Goal: Task Accomplishment & Management: Manage account settings

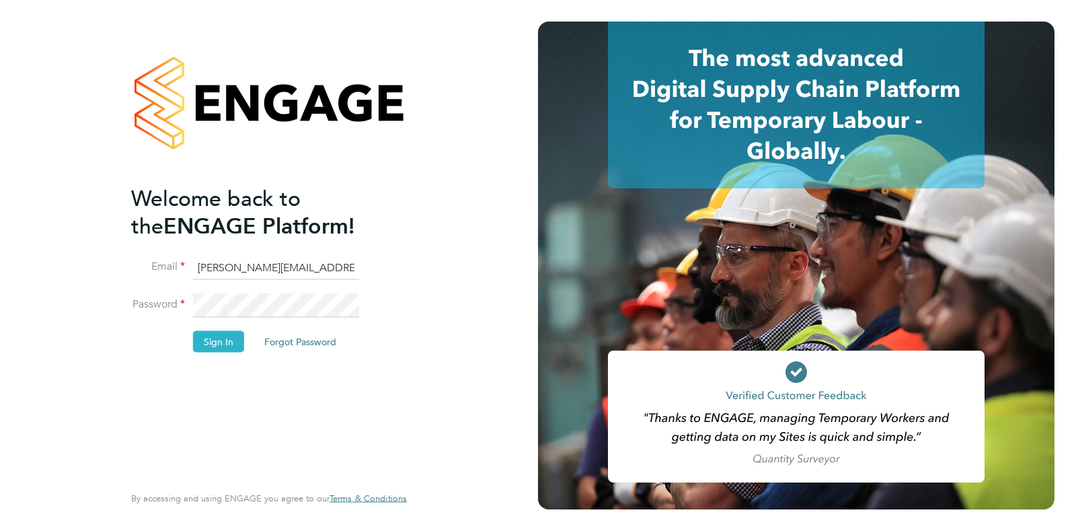
click at [219, 348] on button "Sign In" at bounding box center [218, 341] width 51 height 22
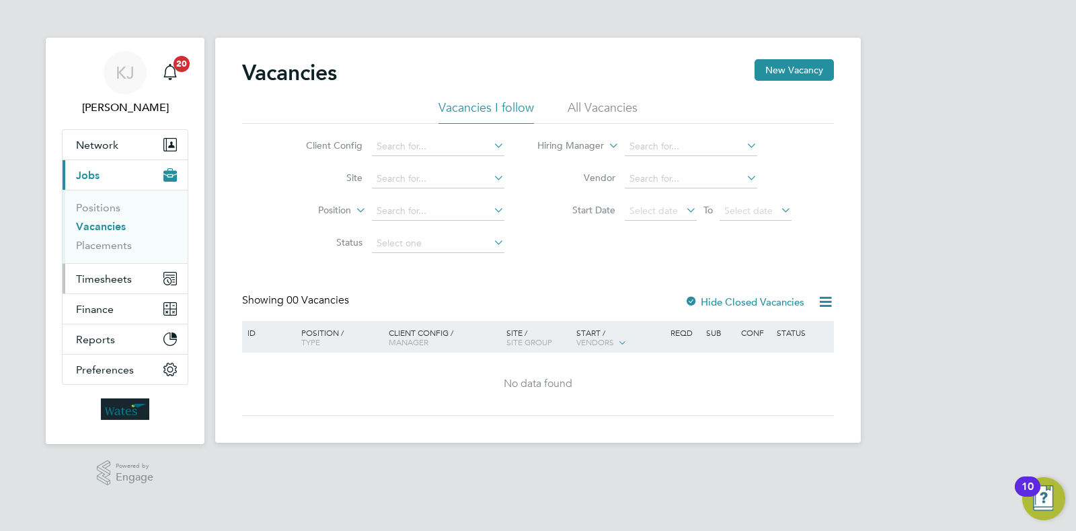
click at [113, 276] on span "Timesheets" at bounding box center [104, 278] width 56 height 13
click at [118, 273] on span "Timesheets" at bounding box center [104, 278] width 56 height 13
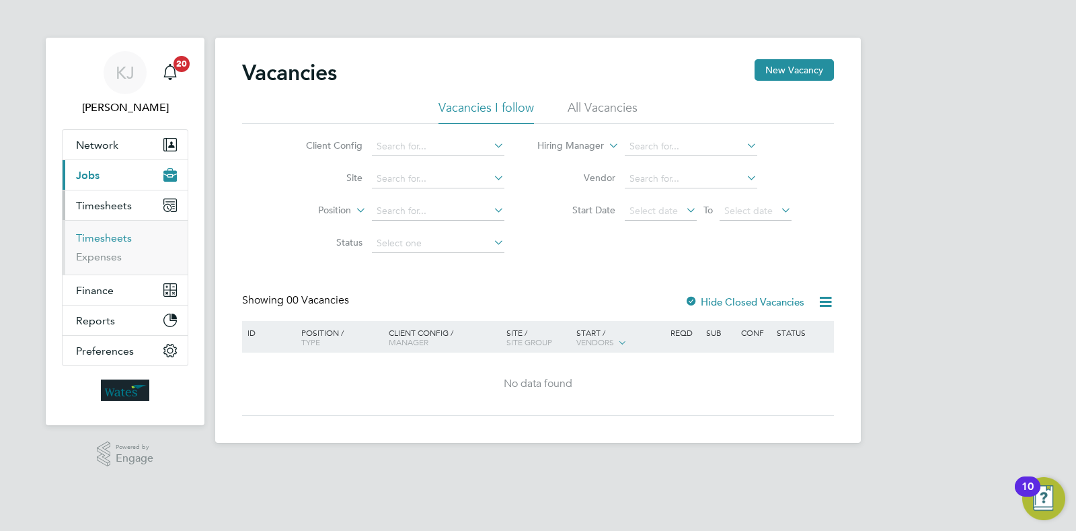
click at [117, 237] on link "Timesheets" at bounding box center [104, 237] width 56 height 13
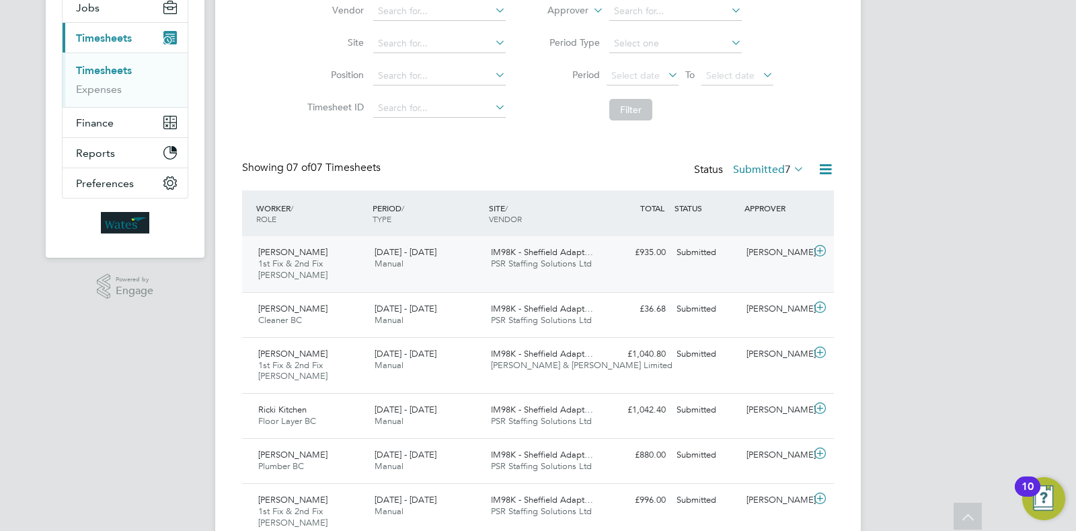
click at [648, 264] on div "Alan Fuller 1st Fix & 2nd Fix Carpenter BC 13 - 19 Sep 2025 13 - 19 Sep 2025 Ma…" at bounding box center [538, 264] width 592 height 56
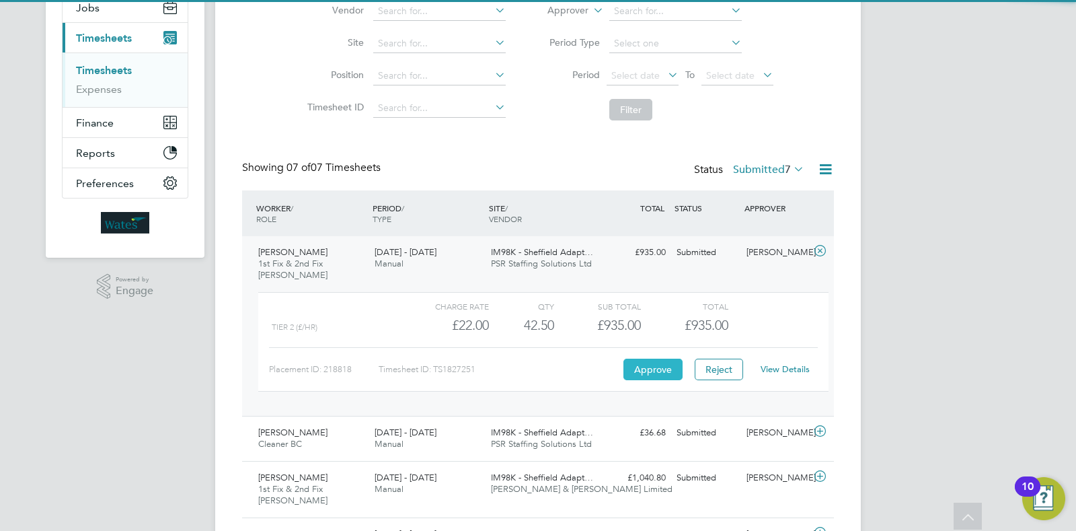
click at [652, 372] on button "Approve" at bounding box center [652, 369] width 59 height 22
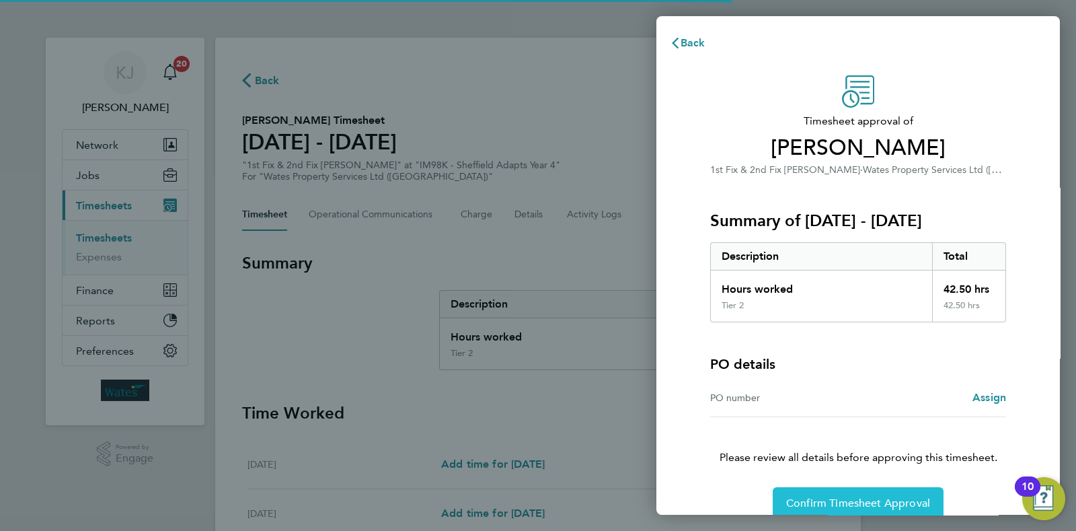
click at [819, 500] on span "Confirm Timesheet Approval" at bounding box center [858, 502] width 144 height 13
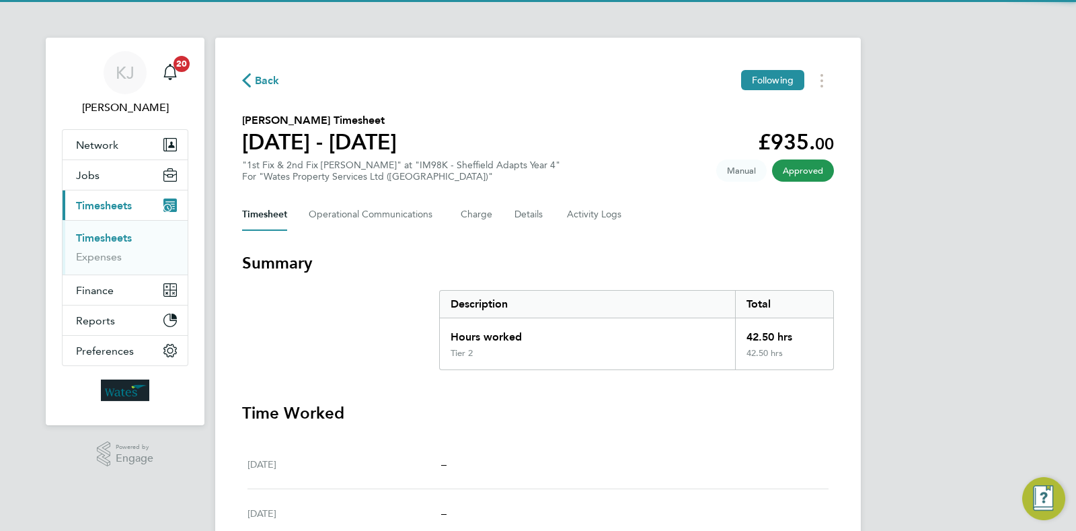
drag, startPoint x: 112, startPoint y: 240, endPoint x: 120, endPoint y: 247, distance: 11.0
click at [112, 240] on link "Timesheets" at bounding box center [104, 237] width 56 height 13
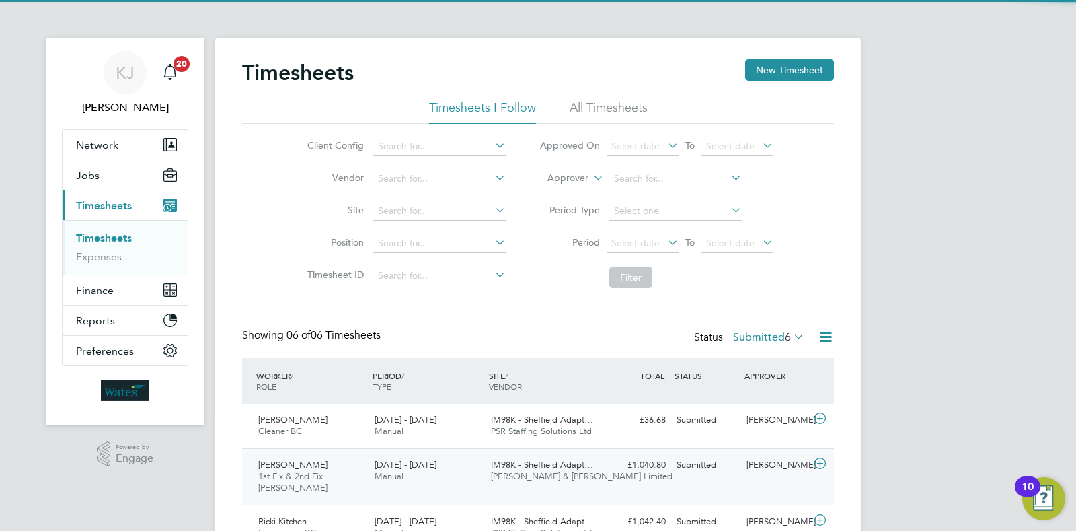
click at [524, 451] on div "Carl Mason 1st Fix & 2nd Fix Carpenter BC 13 - 19 Sep 2025 13 - 19 Sep 2025 Man…" at bounding box center [538, 476] width 592 height 56
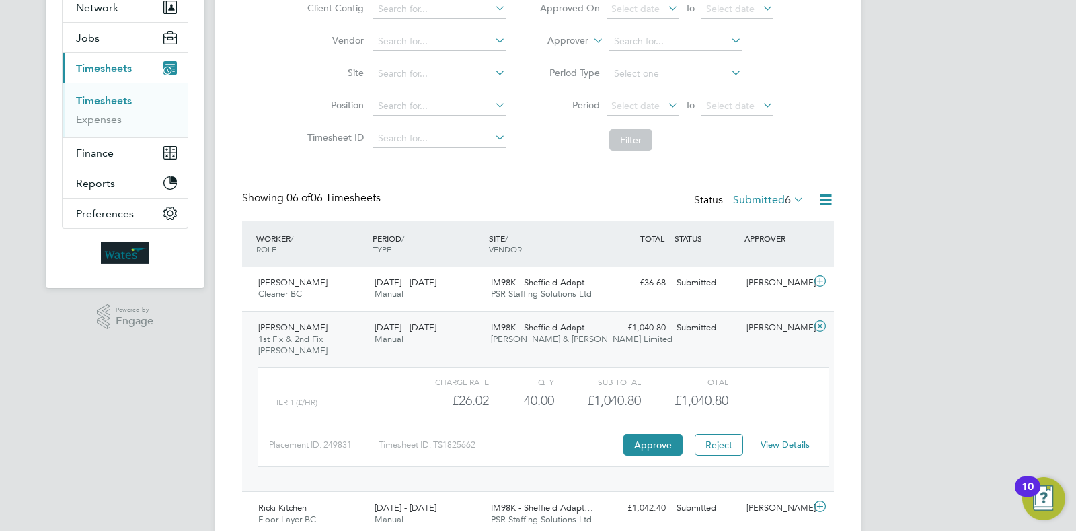
scroll to position [167, 0]
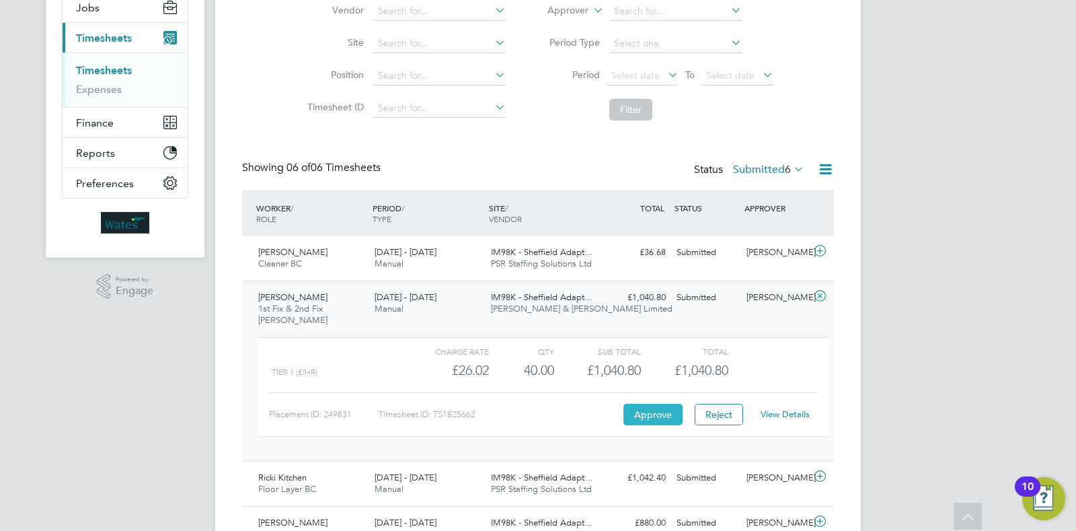
click at [649, 416] on button "Approve" at bounding box center [652, 414] width 59 height 22
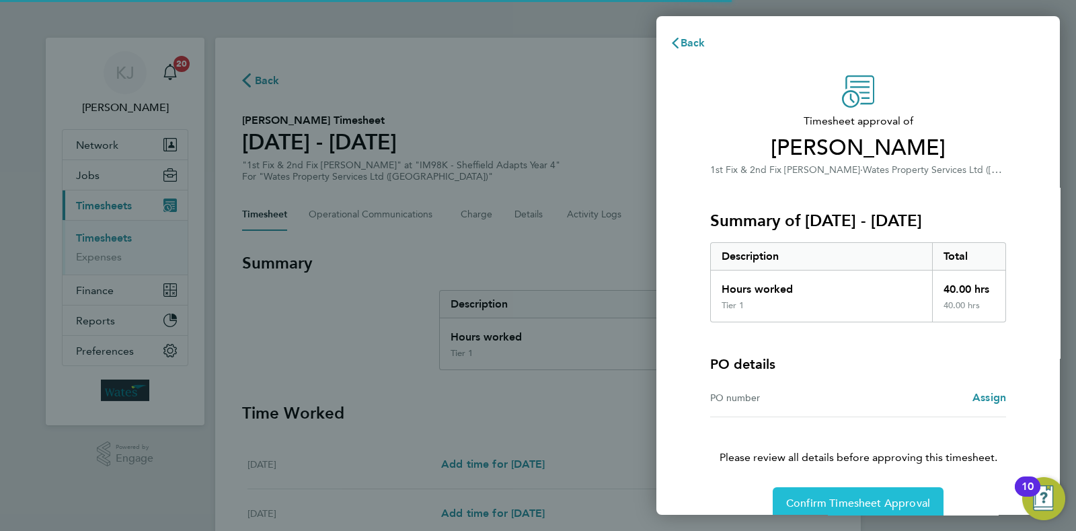
click at [834, 489] on button "Confirm Timesheet Approval" at bounding box center [858, 503] width 171 height 32
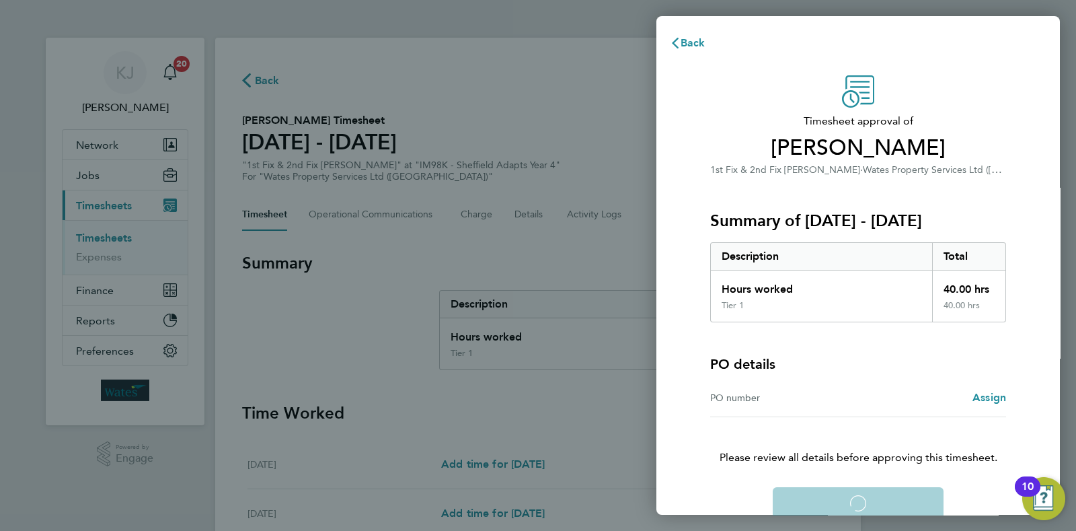
click at [834, 494] on div "Confirm Timesheet Approval Loading" at bounding box center [858, 503] width 328 height 32
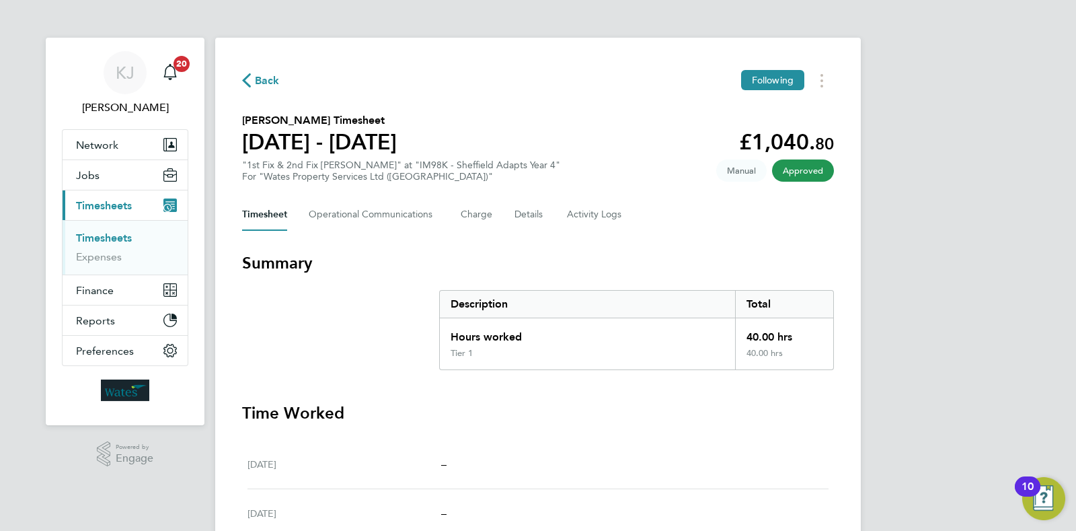
click at [126, 241] on link "Timesheets" at bounding box center [104, 237] width 56 height 13
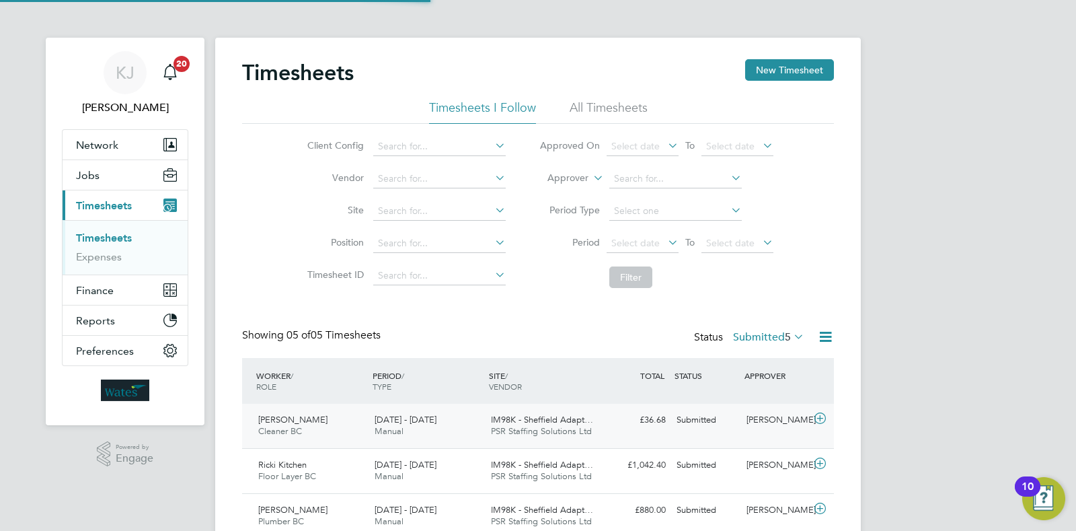
click at [574, 422] on span "IM98K - Sheffield Adapt…" at bounding box center [542, 419] width 102 height 11
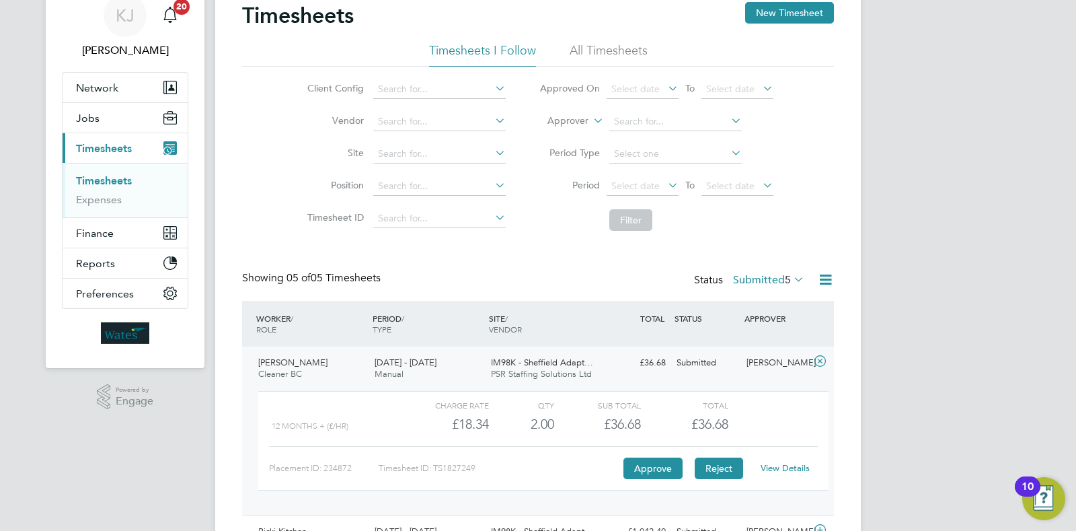
scroll to position [83, 0]
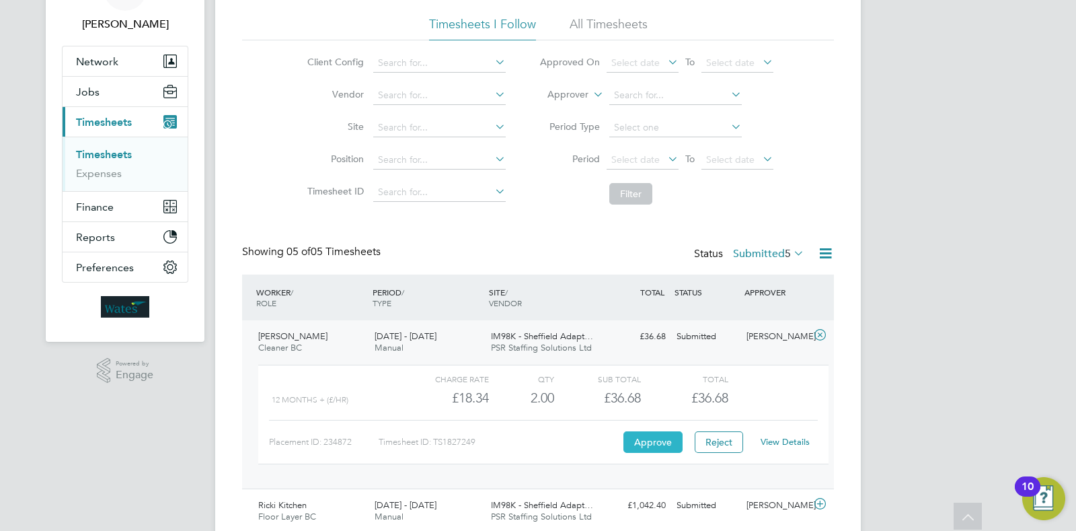
click at [666, 444] on button "Approve" at bounding box center [652, 442] width 59 height 22
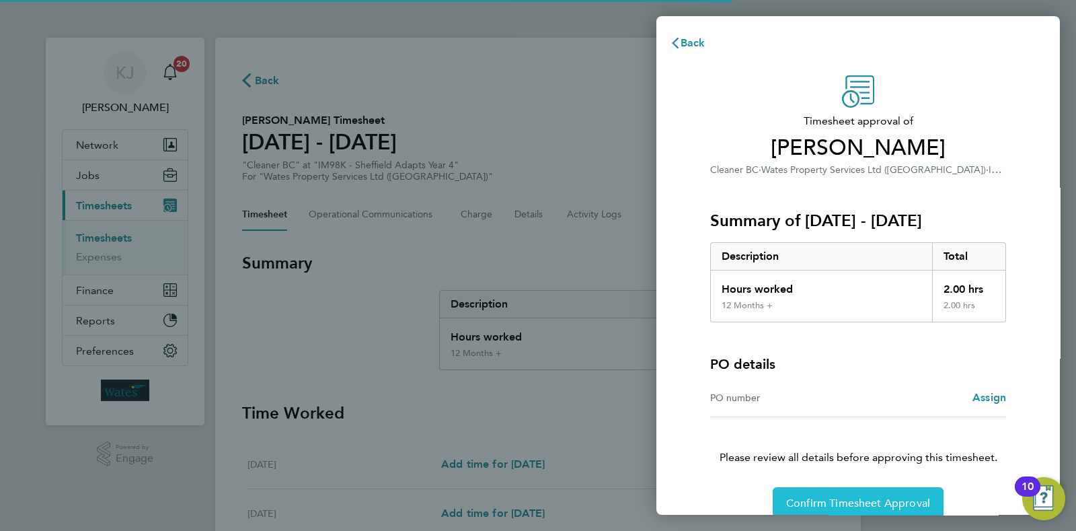
click at [832, 494] on button "Confirm Timesheet Approval" at bounding box center [858, 503] width 171 height 32
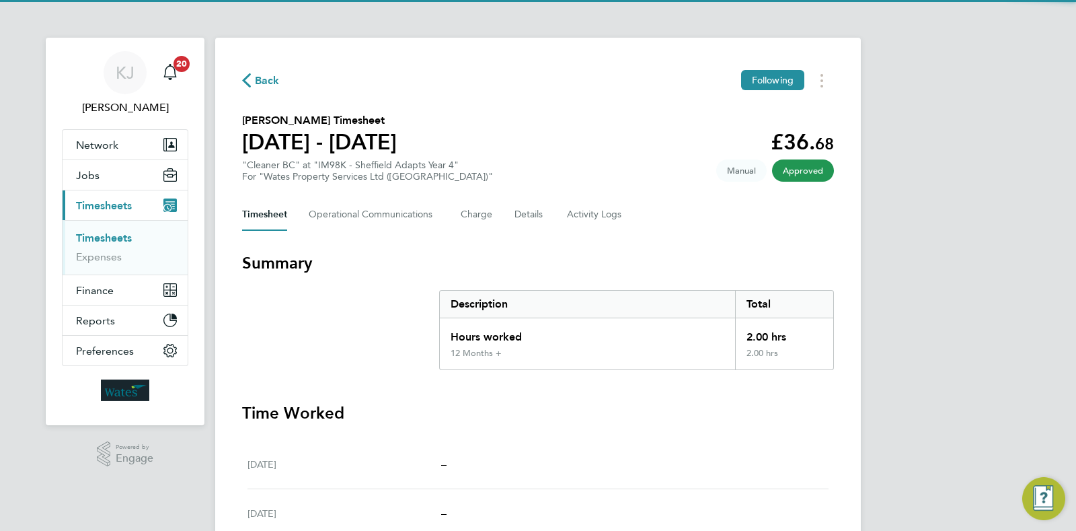
click at [125, 238] on link "Timesheets" at bounding box center [104, 237] width 56 height 13
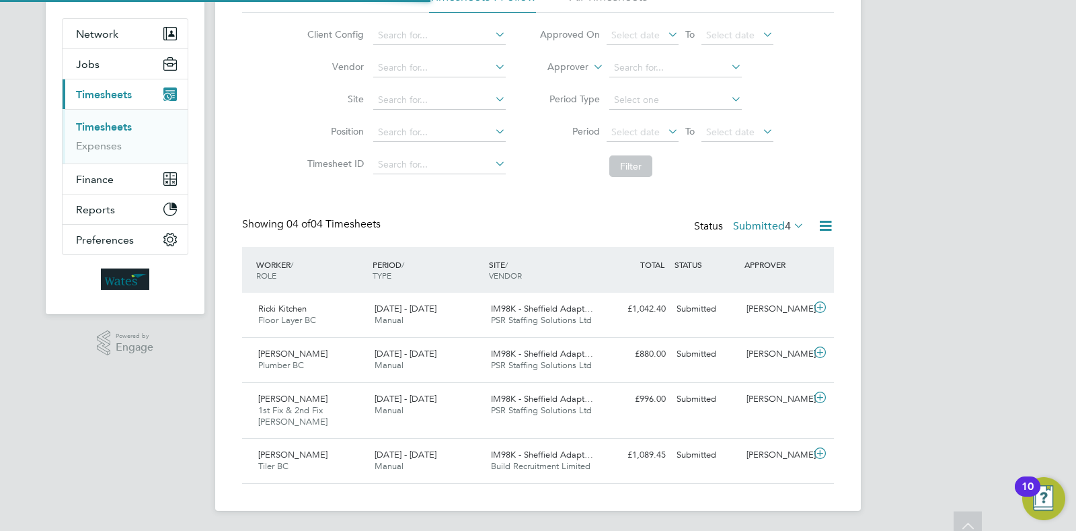
click at [407, 288] on div "WORKER / ROLE WORKER / PERIOD PERIOD / TYPE SITE / VENDOR TOTAL TOTAL / STATUS …" at bounding box center [538, 270] width 592 height 46
click at [417, 303] on span "13 - 19 Sep 2025" at bounding box center [406, 308] width 62 height 11
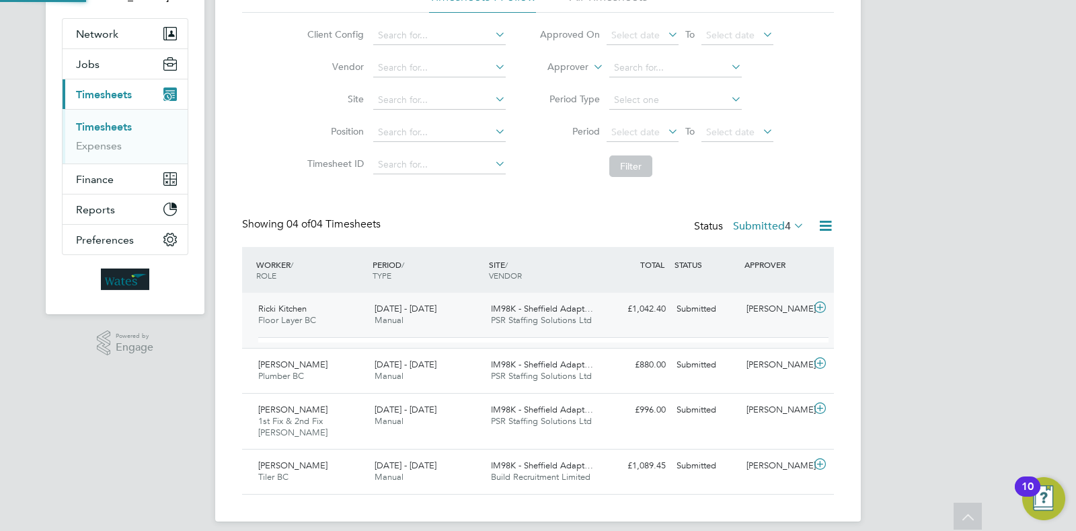
scroll to position [23, 130]
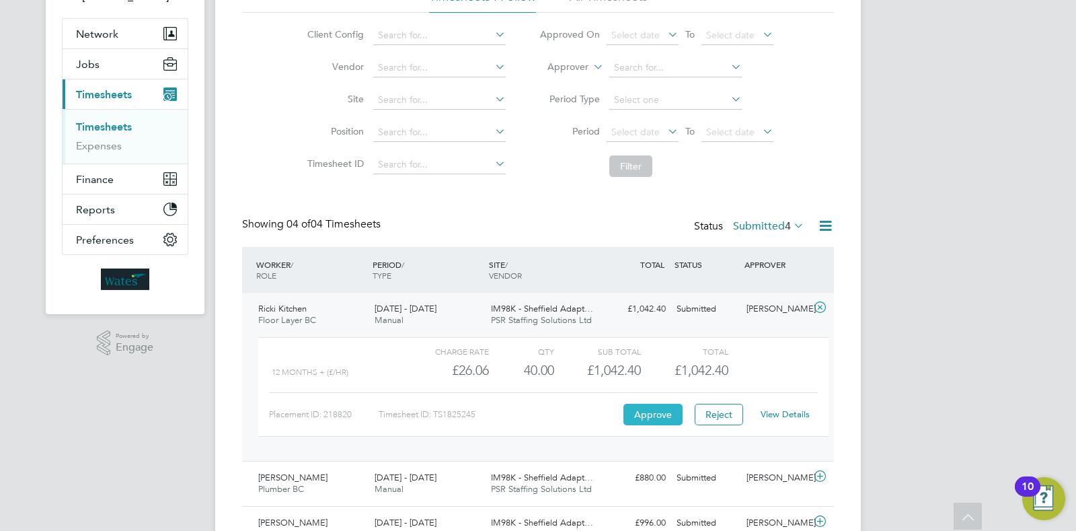
click at [645, 405] on button "Approve" at bounding box center [652, 414] width 59 height 22
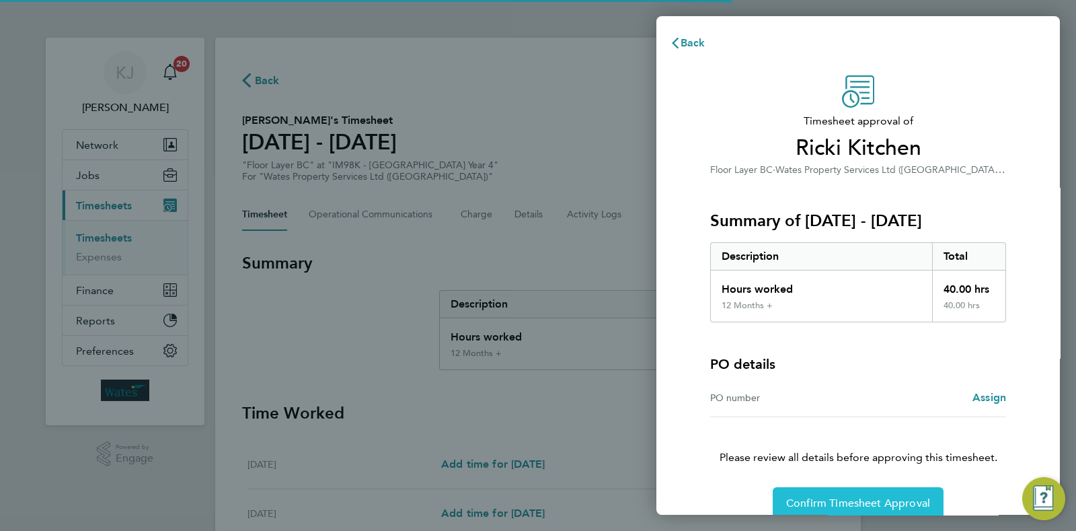
click at [832, 492] on button "Confirm Timesheet Approval" at bounding box center [858, 503] width 171 height 32
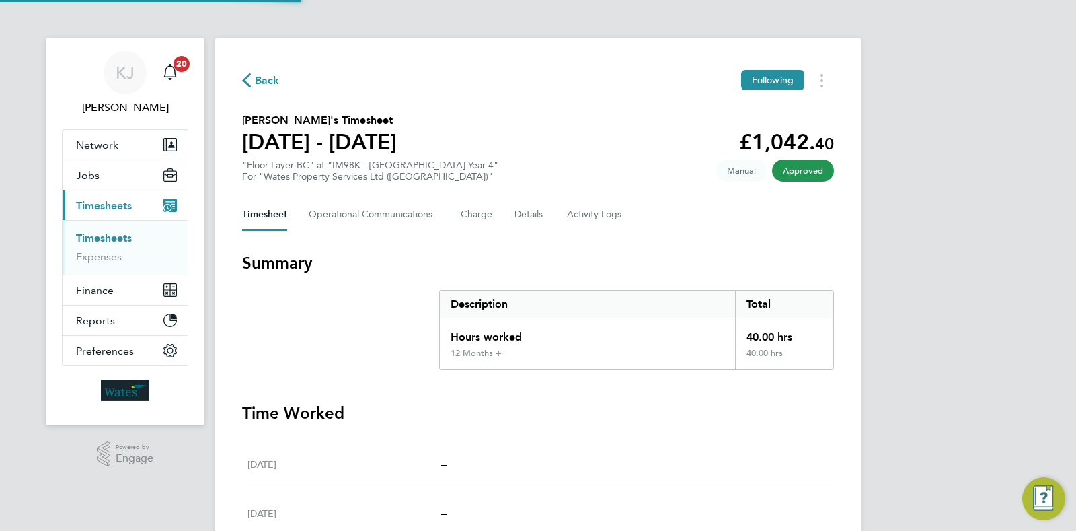
drag, startPoint x: 111, startPoint y: 236, endPoint x: 124, endPoint y: 236, distance: 13.4
click at [111, 236] on link "Timesheets" at bounding box center [104, 237] width 56 height 13
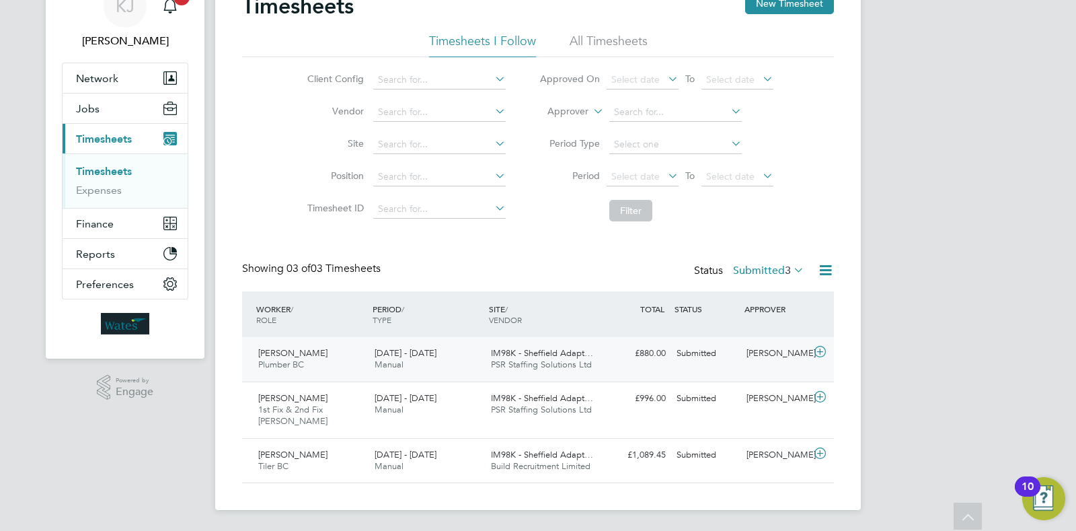
click at [444, 343] on div "[DATE] - [DATE] Manual" at bounding box center [427, 359] width 116 height 34
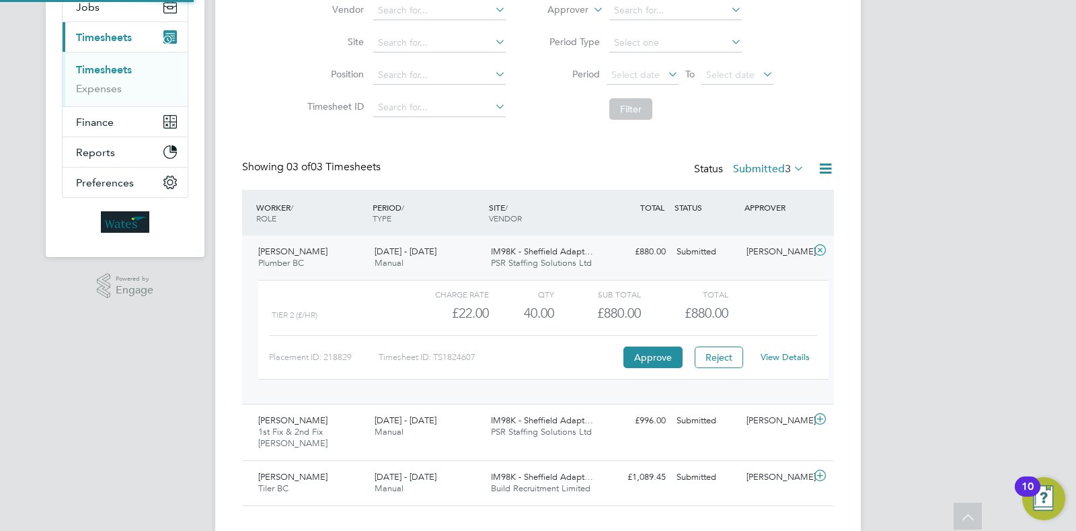
scroll to position [171, 0]
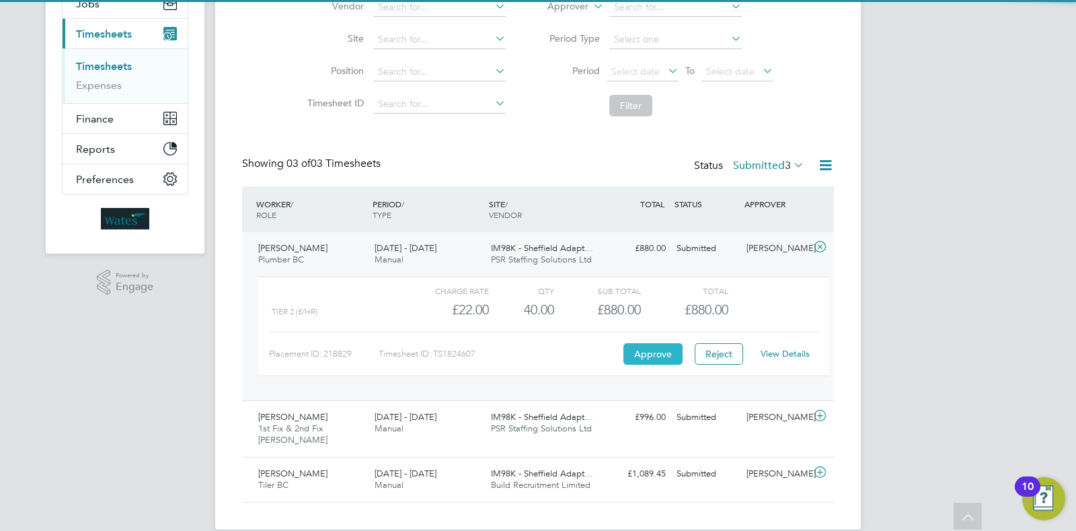
click at [654, 343] on button "Approve" at bounding box center [652, 354] width 59 height 22
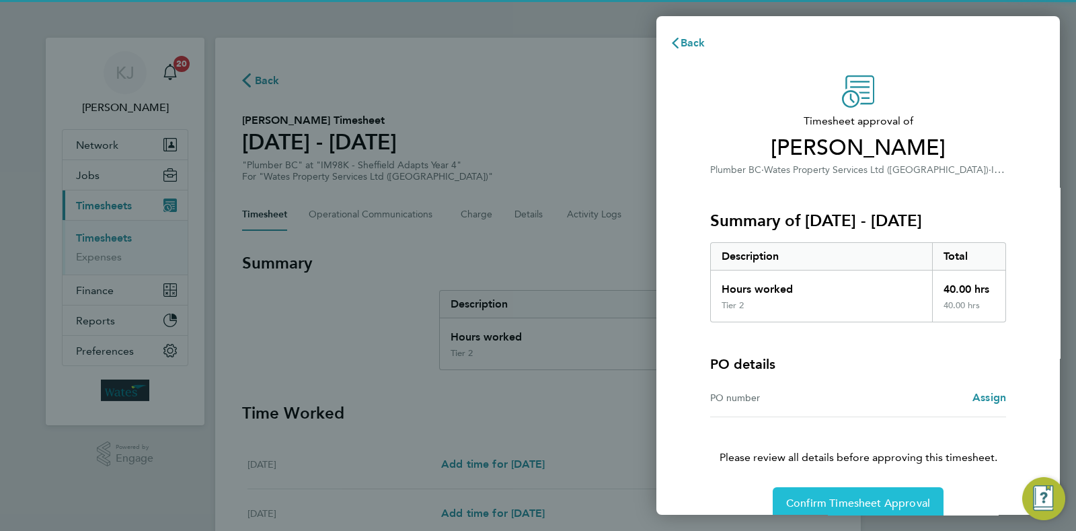
click at [865, 511] on button "Confirm Timesheet Approval" at bounding box center [858, 503] width 171 height 32
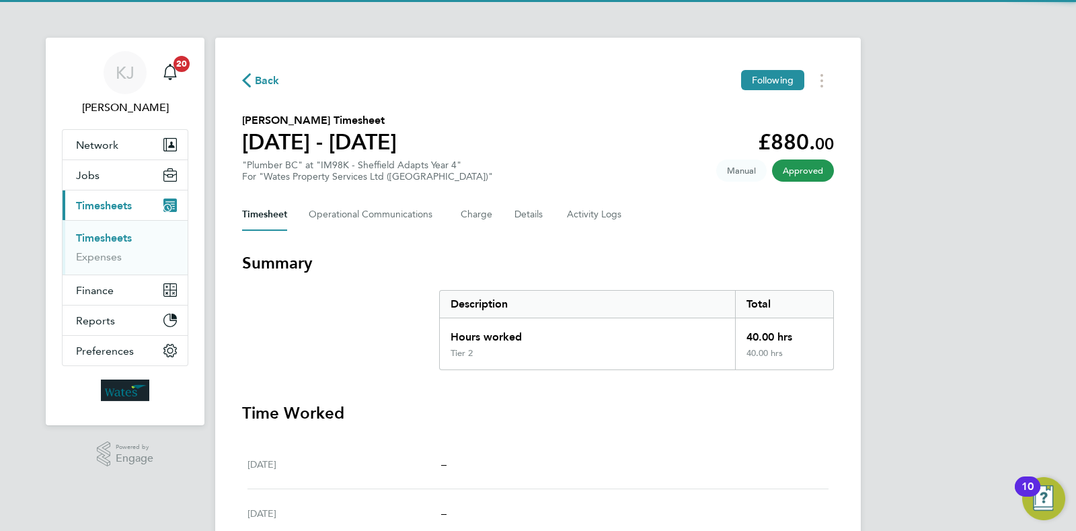
click at [126, 246] on li "Timesheets" at bounding box center [126, 240] width 101 height 19
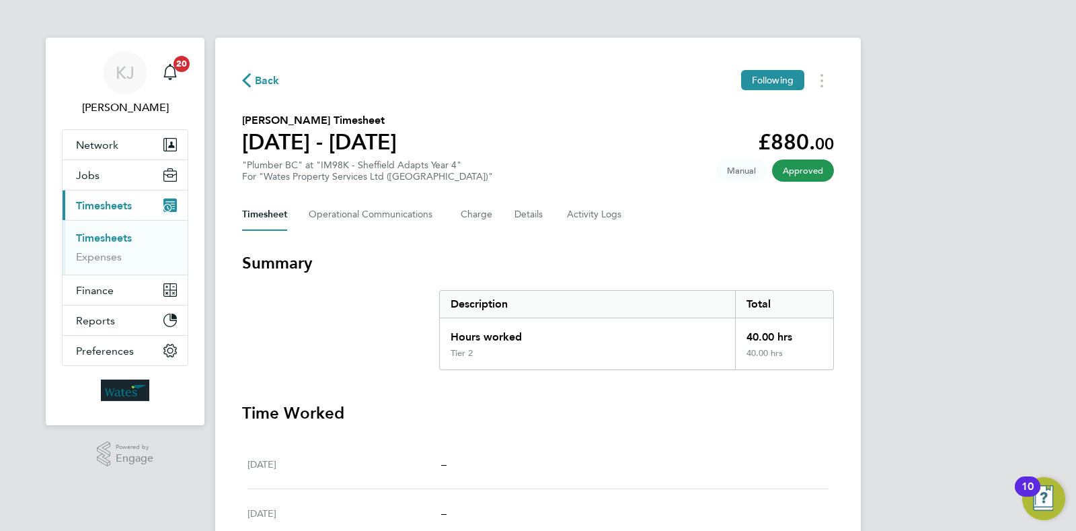
click at [126, 241] on link "Timesheets" at bounding box center [104, 237] width 56 height 13
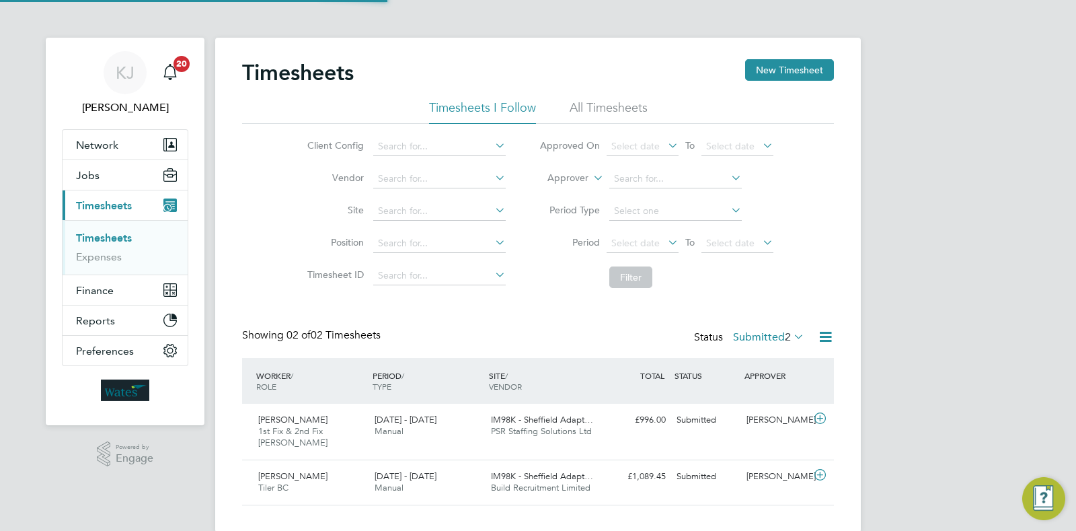
scroll to position [22, 0]
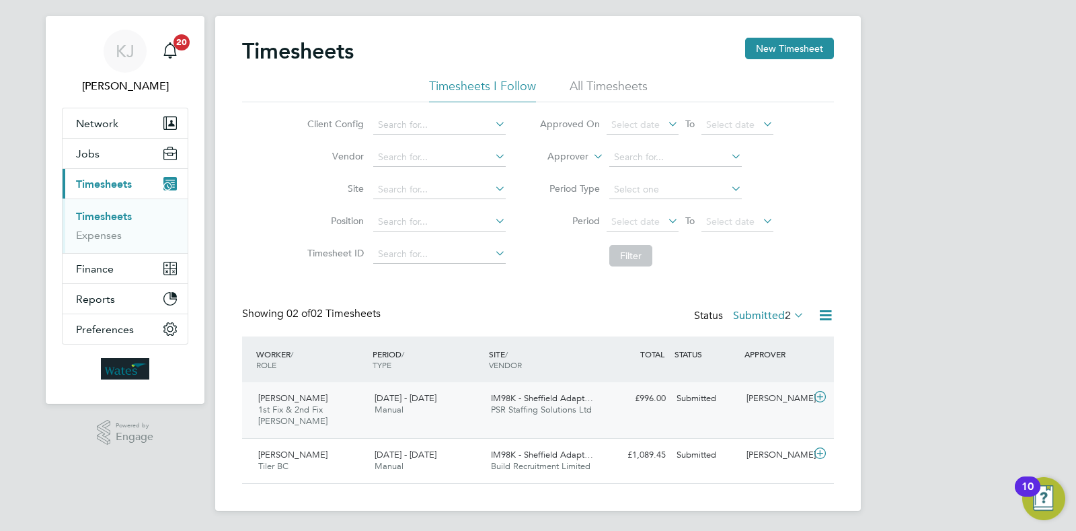
click at [334, 405] on div "Timothy Marshall 1st Fix & 2nd Fix Carpenter BC 13 - 19 Sep 2025" at bounding box center [311, 409] width 116 height 45
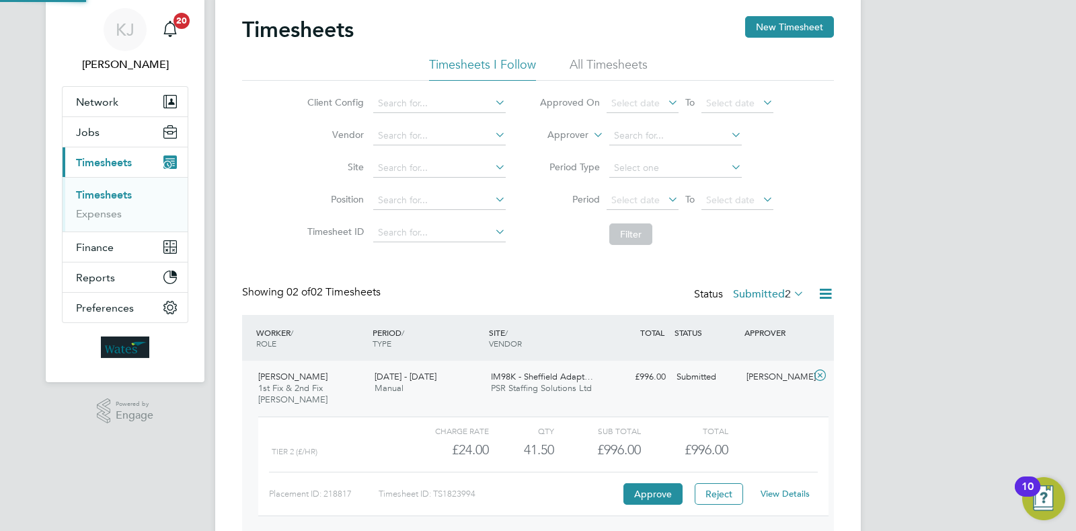
scroll to position [145, 0]
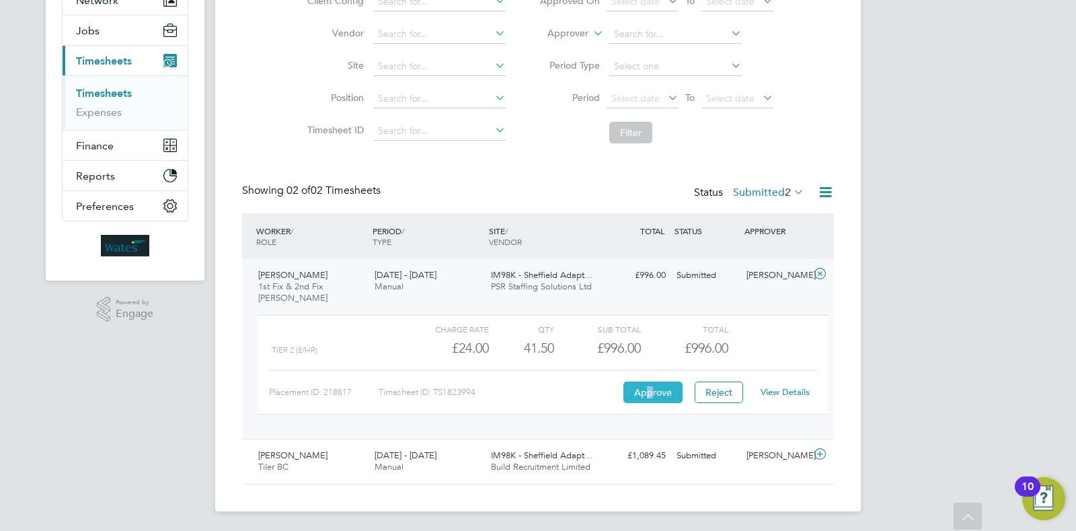
click at [649, 395] on button "Approve" at bounding box center [652, 392] width 59 height 22
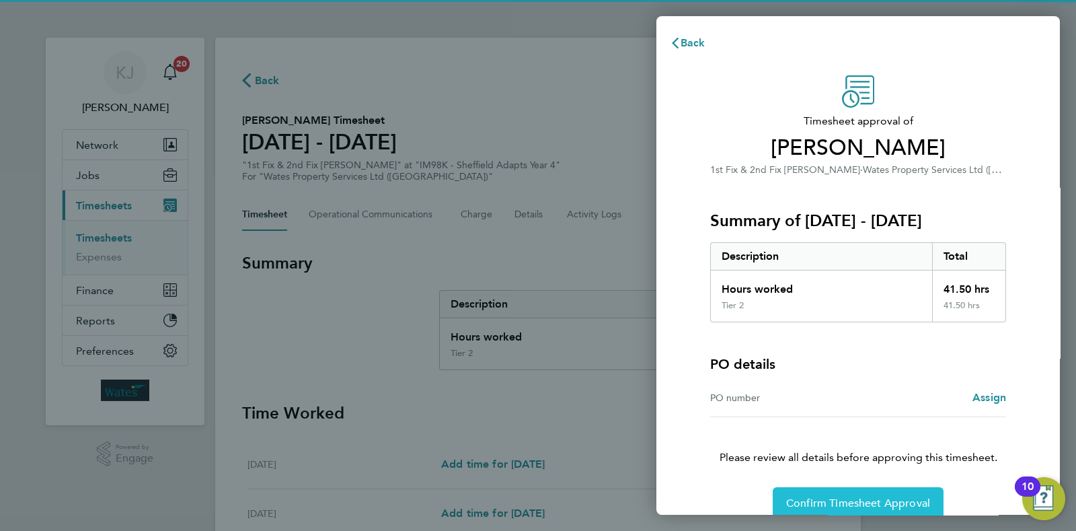
click at [834, 499] on span "Confirm Timesheet Approval" at bounding box center [858, 502] width 144 height 13
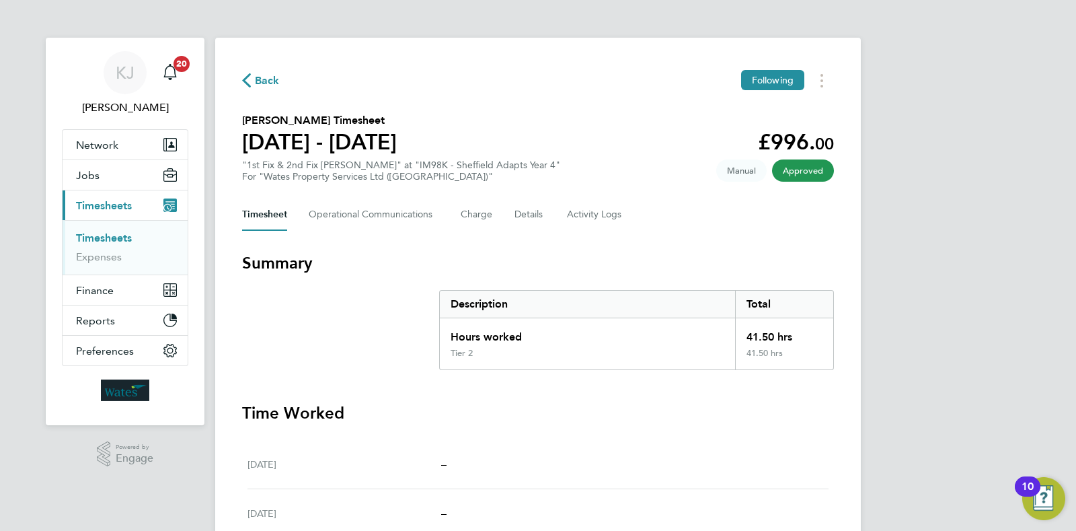
drag, startPoint x: 143, startPoint y: 233, endPoint x: 130, endPoint y: 233, distance: 13.4
click at [142, 233] on li "Timesheets" at bounding box center [126, 240] width 101 height 19
click at [122, 235] on link "Timesheets" at bounding box center [104, 237] width 56 height 13
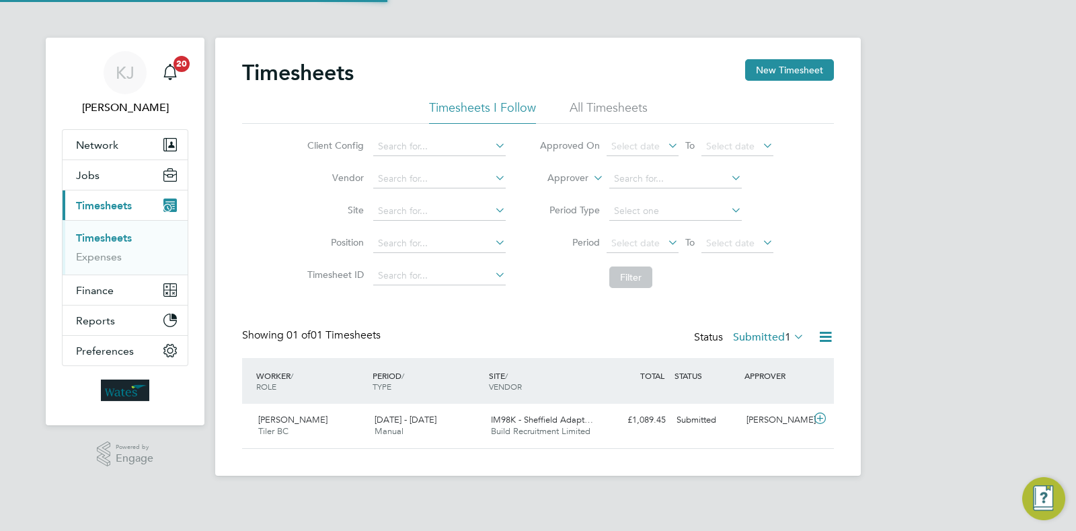
scroll to position [34, 116]
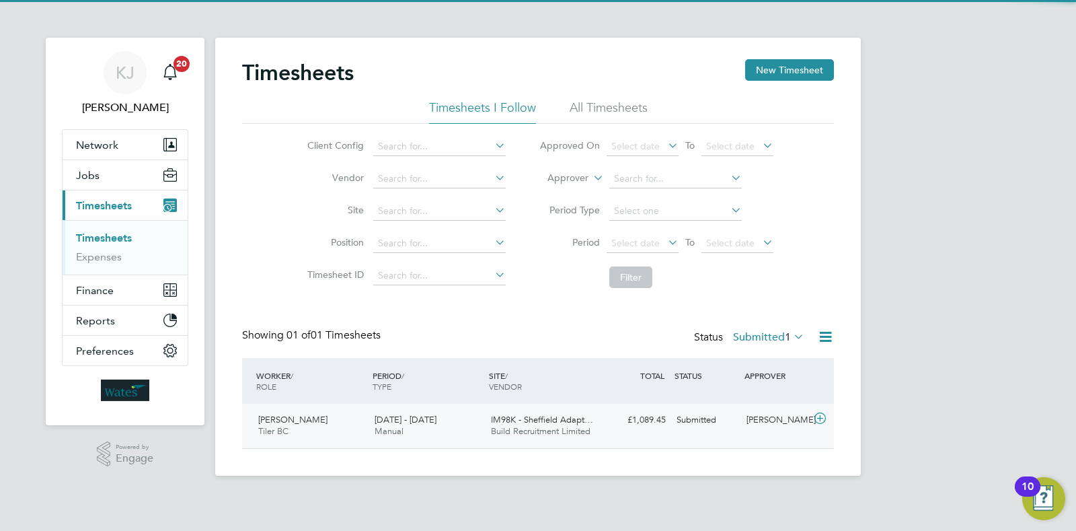
click at [448, 414] on div "13 - 19 Sep 2025 Manual" at bounding box center [427, 426] width 116 height 34
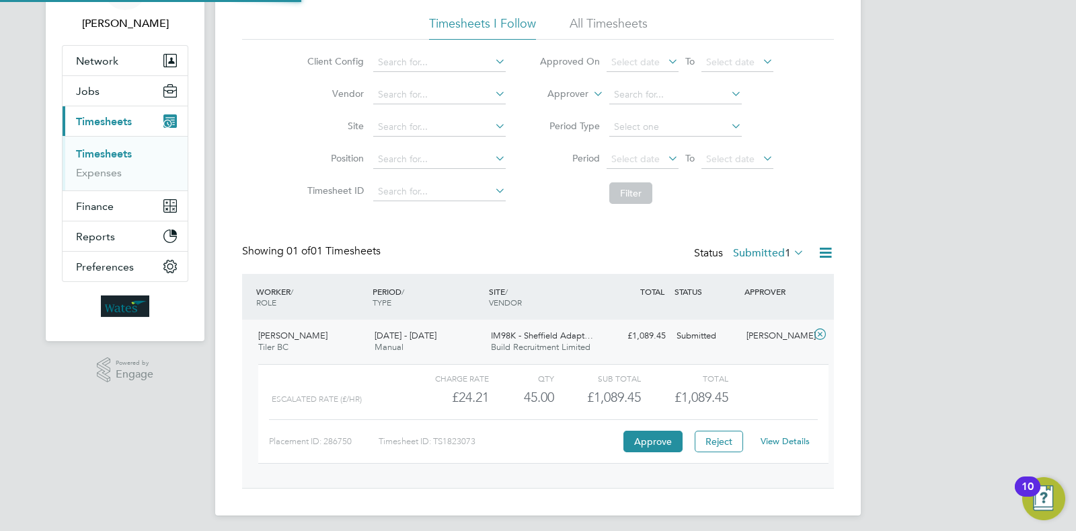
scroll to position [85, 0]
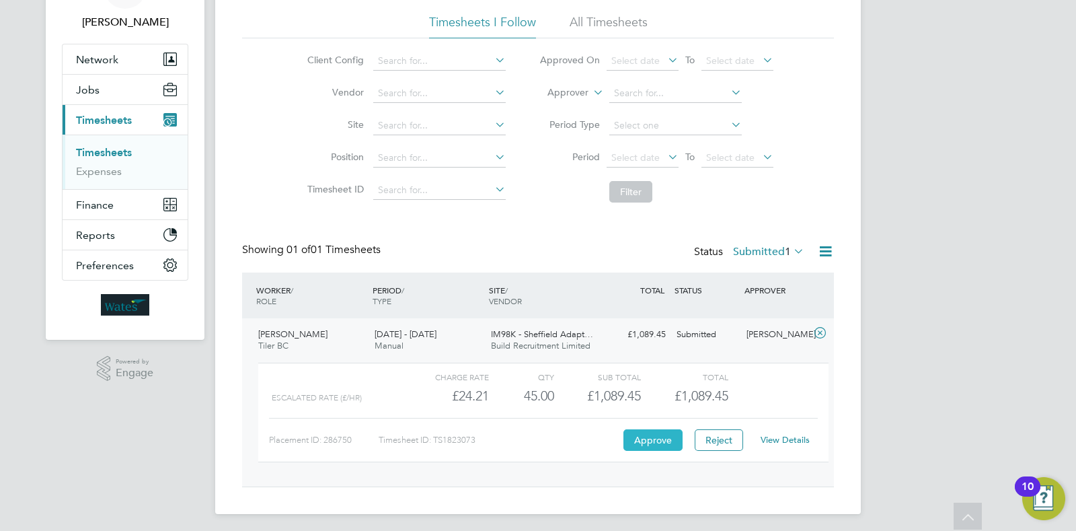
click at [656, 434] on button "Approve" at bounding box center [652, 440] width 59 height 22
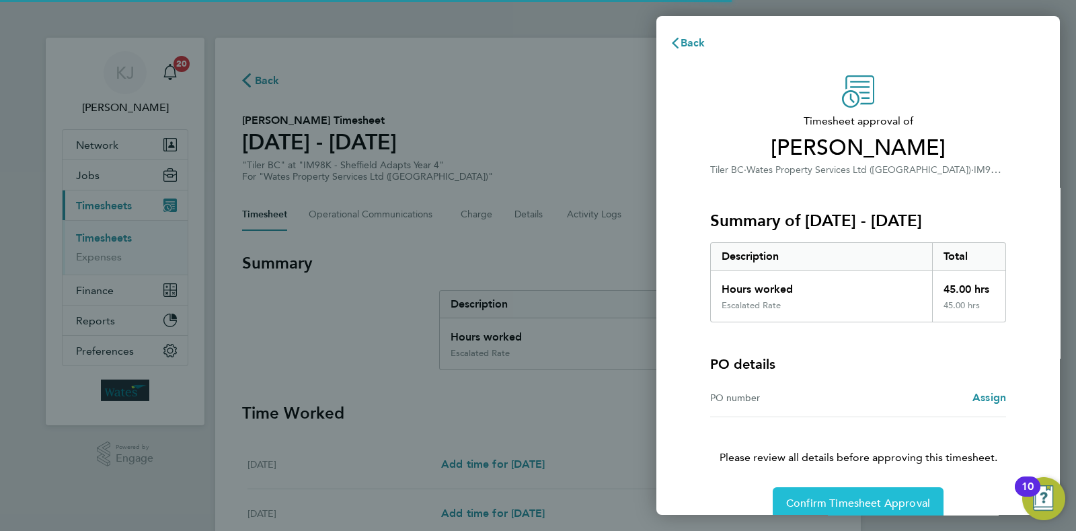
click at [822, 505] on span "Confirm Timesheet Approval" at bounding box center [858, 502] width 144 height 13
